Goal: Transaction & Acquisition: Purchase product/service

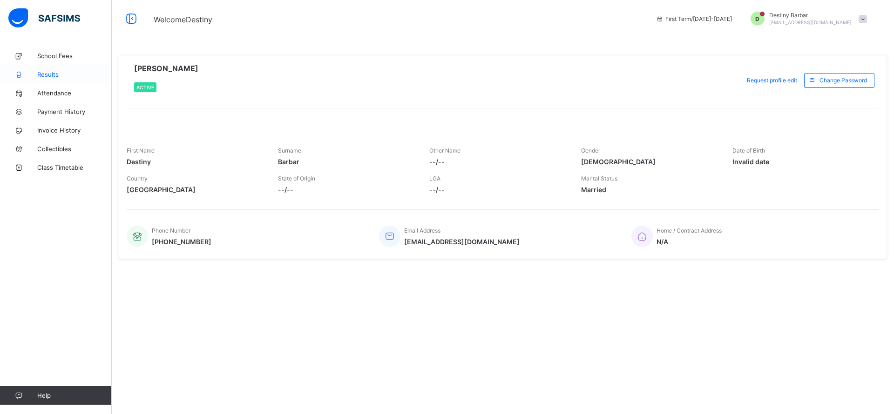
click at [57, 75] on span "Results" at bounding box center [74, 74] width 75 height 7
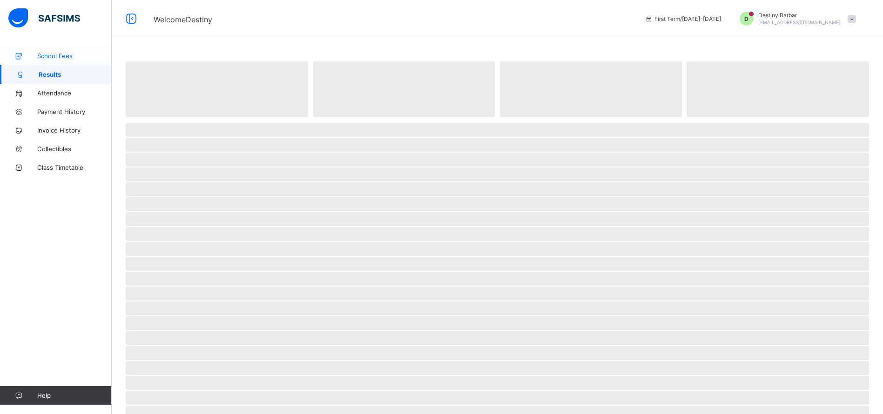
click at [61, 59] on span "School Fees" at bounding box center [74, 55] width 75 height 7
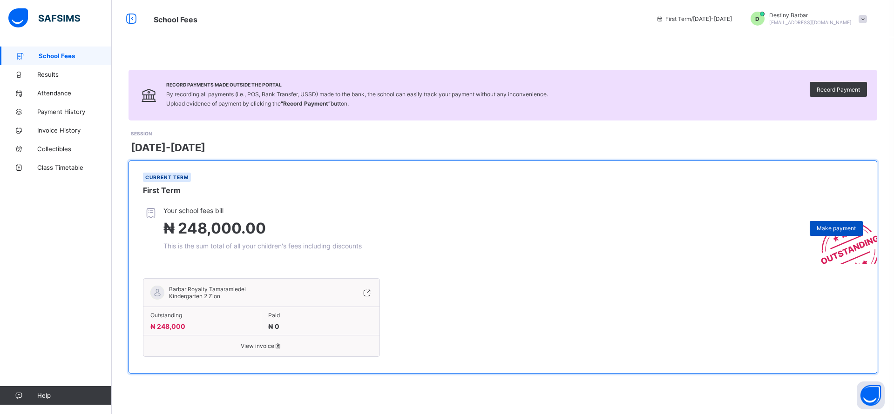
click at [826, 225] on span "Make payment" at bounding box center [836, 228] width 39 height 7
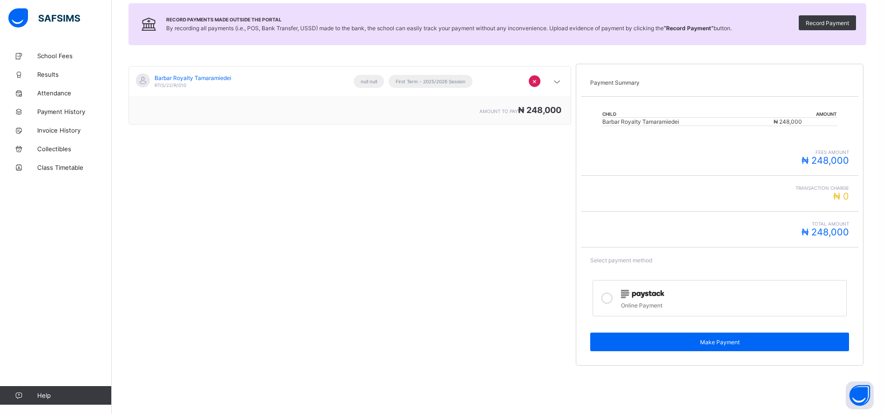
scroll to position [106, 0]
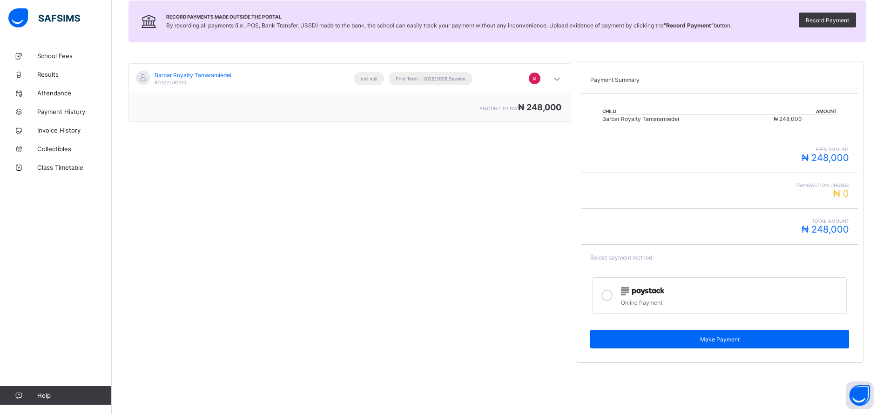
click at [835, 231] on span "₦ 248,000" at bounding box center [825, 229] width 47 height 11
click at [829, 149] on span "fees amount" at bounding box center [719, 150] width 259 height 6
click at [743, 290] on div at bounding box center [731, 291] width 221 height 12
click at [711, 309] on label "Online Payment" at bounding box center [720, 296] width 254 height 36
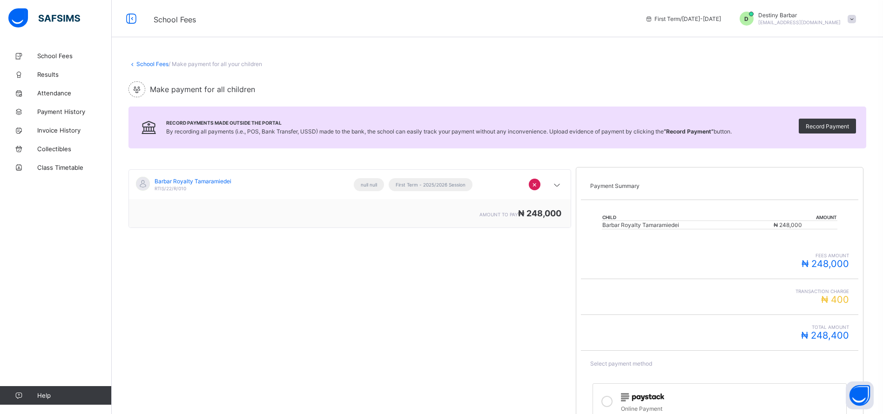
click at [143, 62] on link "School Fees" at bounding box center [152, 64] width 32 height 7
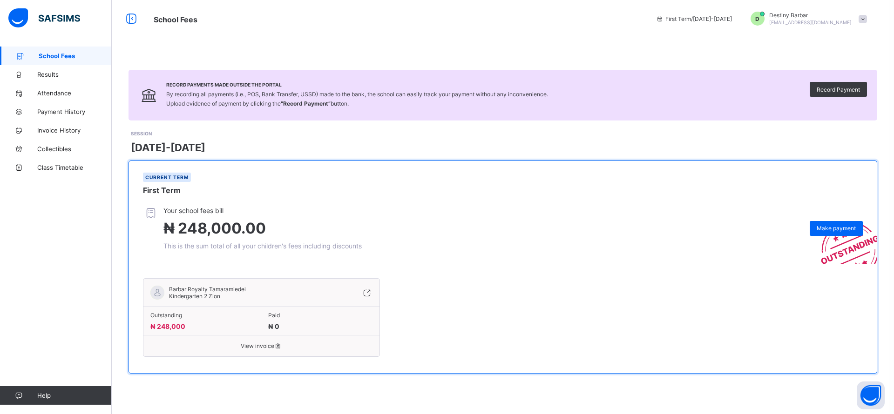
click at [180, 310] on div "Outstanding ₦ 248,000 Paid ₦ 0" at bounding box center [261, 321] width 236 height 28
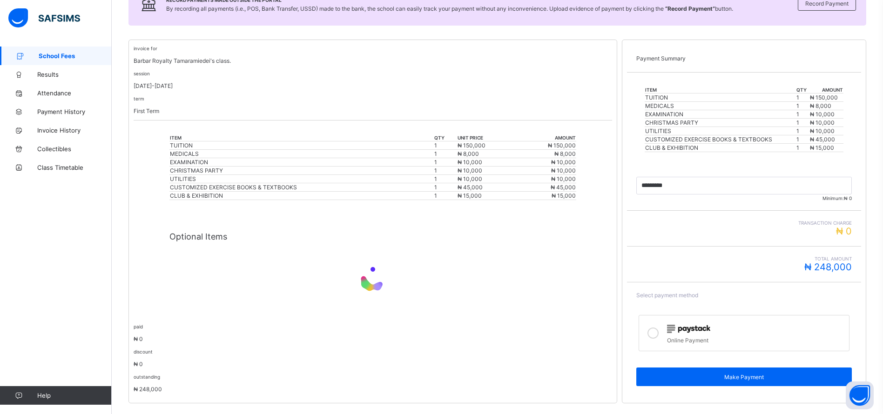
scroll to position [165, 0]
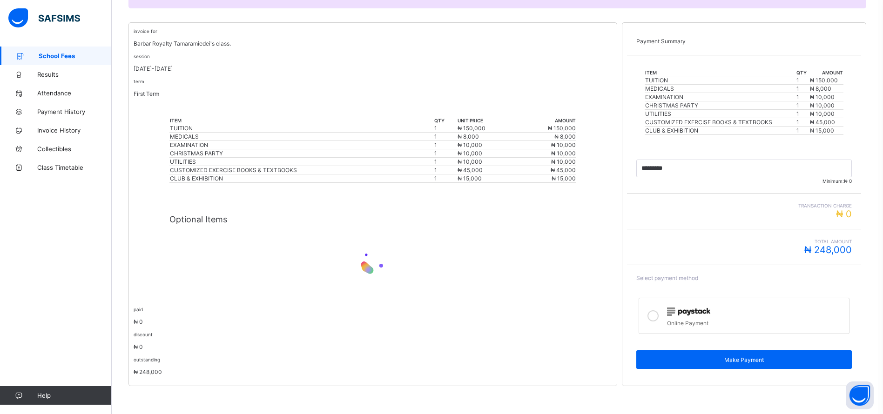
click at [839, 244] on span "Total Amount" at bounding box center [745, 242] width 216 height 6
click at [654, 170] on input "currency" at bounding box center [745, 169] width 216 height 18
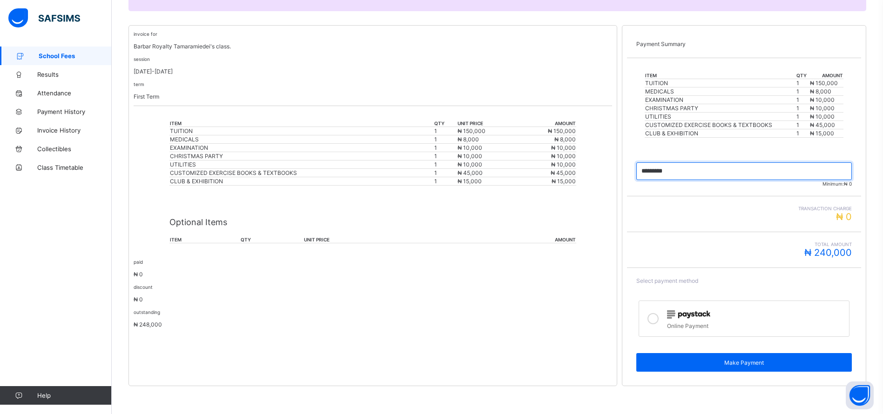
type input "*********"
click at [671, 327] on label "Online Payment" at bounding box center [744, 319] width 211 height 36
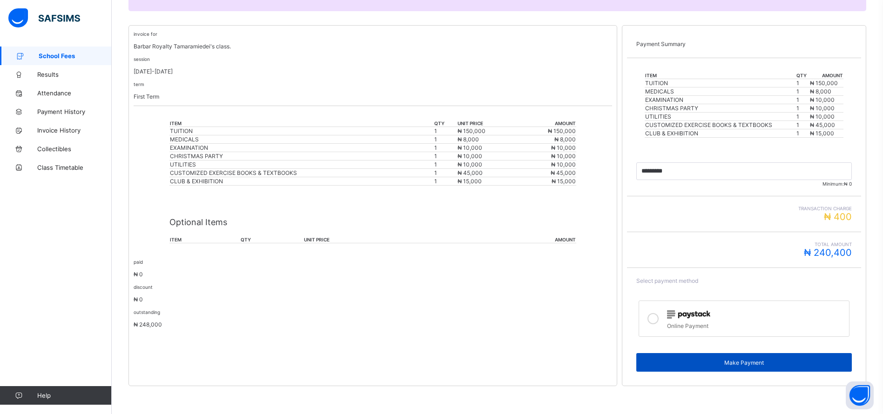
click at [755, 364] on span "Make Payment" at bounding box center [744, 362] width 202 height 7
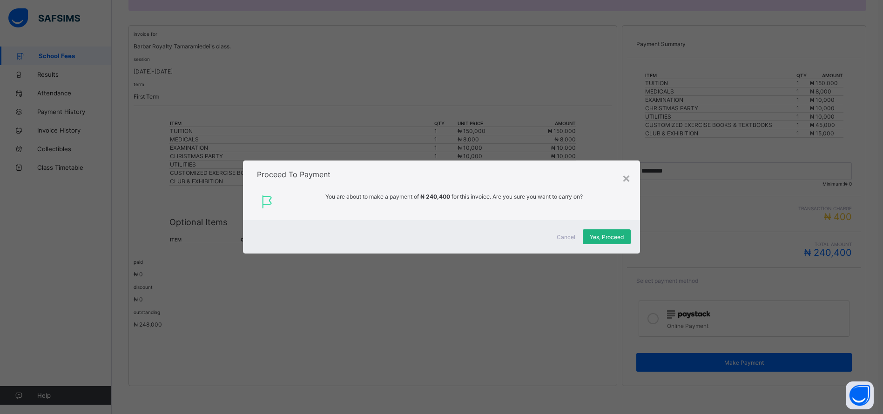
click at [612, 235] on span "Yes, Proceed" at bounding box center [607, 237] width 34 height 7
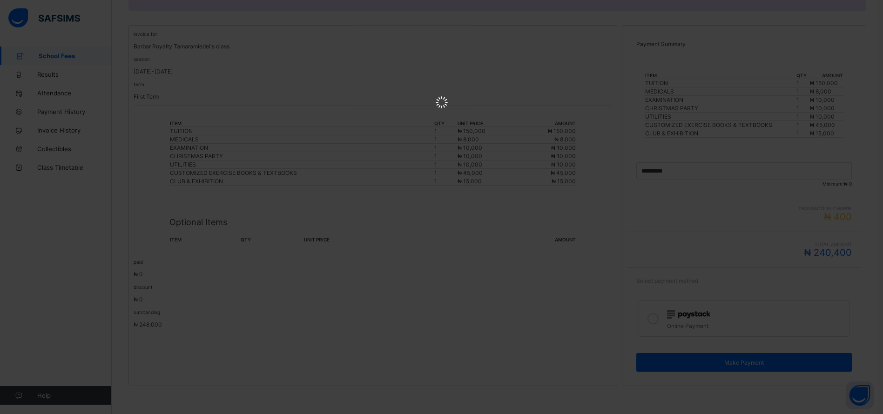
scroll to position [0, 0]
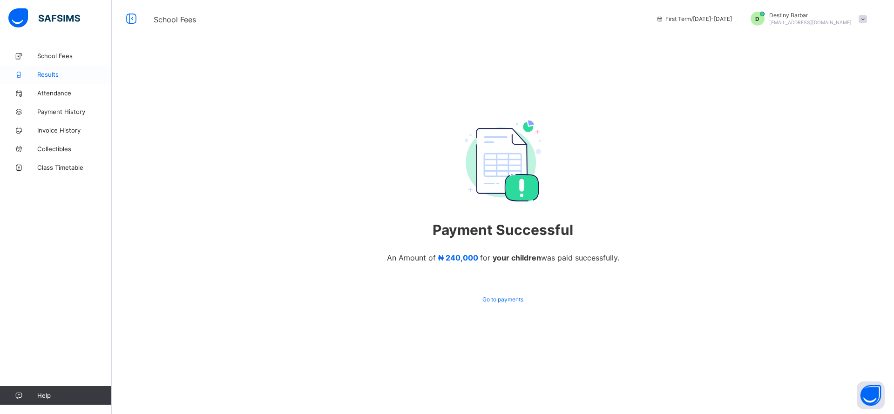
click at [47, 76] on span "Results" at bounding box center [74, 74] width 75 height 7
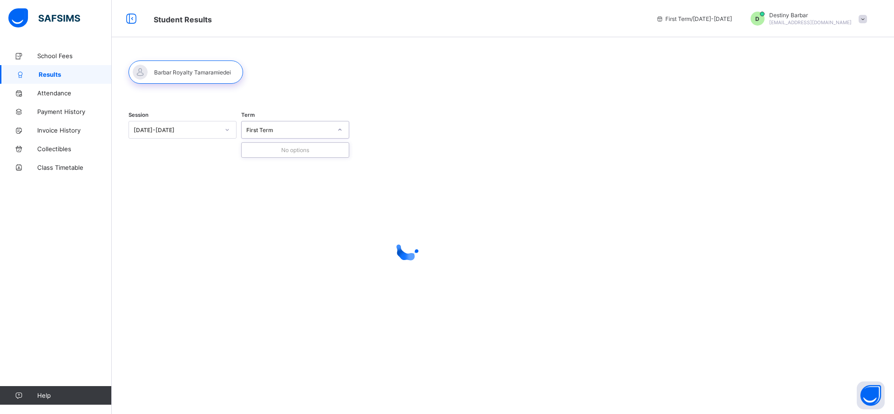
click at [261, 131] on div "First Term" at bounding box center [289, 130] width 86 height 7
click at [148, 126] on div "[DATE]-[DATE]" at bounding box center [173, 129] width 89 height 13
click at [170, 127] on div "[DATE]-[DATE]" at bounding box center [177, 130] width 86 height 7
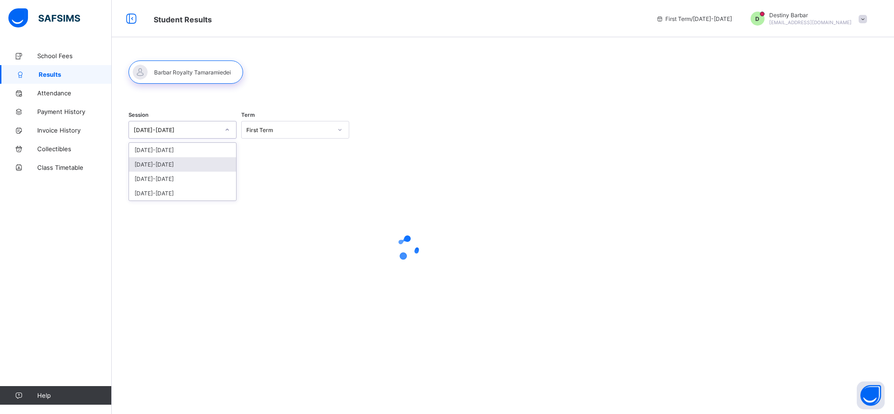
click at [160, 166] on div "[DATE]-[DATE]" at bounding box center [182, 164] width 107 height 14
click at [273, 125] on div "First Term" at bounding box center [286, 129] width 89 height 13
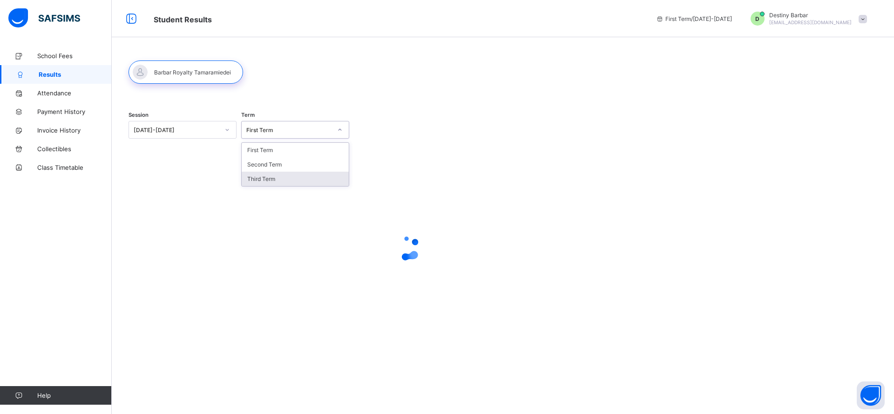
click at [269, 176] on div "Third Term" at bounding box center [295, 179] width 107 height 14
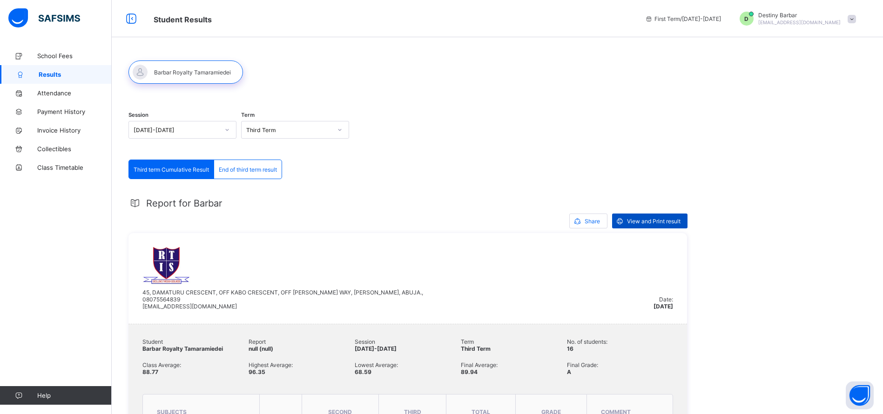
click at [652, 218] on span "View and Print result" at bounding box center [654, 221] width 54 height 7
click at [57, 114] on span "Payment History" at bounding box center [74, 111] width 75 height 7
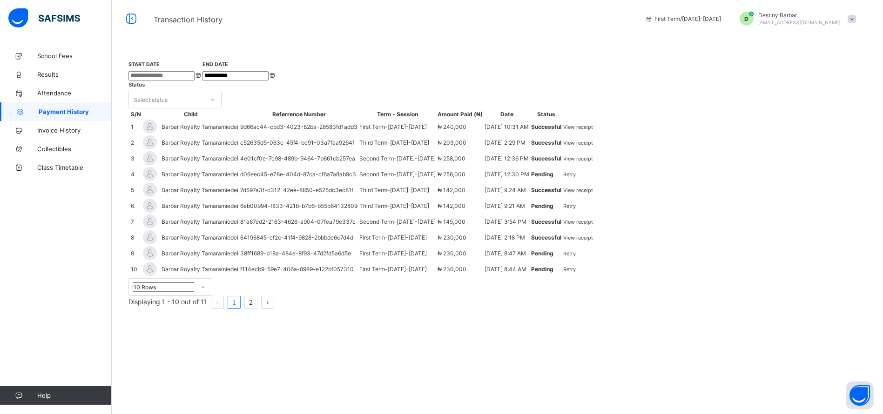
click at [593, 130] on span "View receipt" at bounding box center [578, 127] width 30 height 7
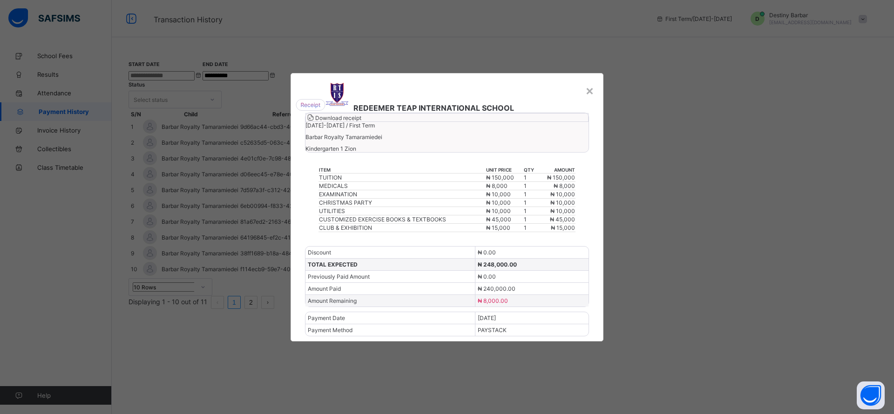
click at [537, 129] on div "Download receipt [DATE]-[DATE] / First Term Barbar Royalty Tamaramiedei Kinderg…" at bounding box center [447, 133] width 284 height 40
click at [361, 122] on span "Download receipt" at bounding box center [338, 118] width 46 height 7
click at [586, 82] on div "×" at bounding box center [589, 90] width 9 height 16
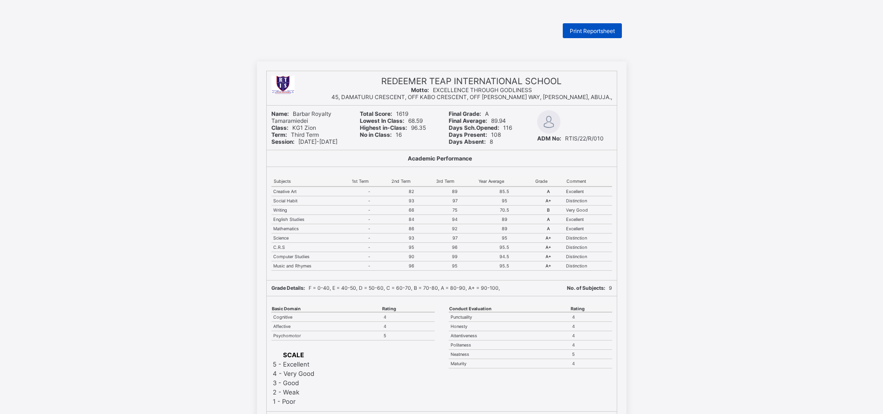
click at [605, 33] on span "Print Reportsheet" at bounding box center [592, 30] width 45 height 7
